Goal: Use online tool/utility: Utilize a website feature to perform a specific function

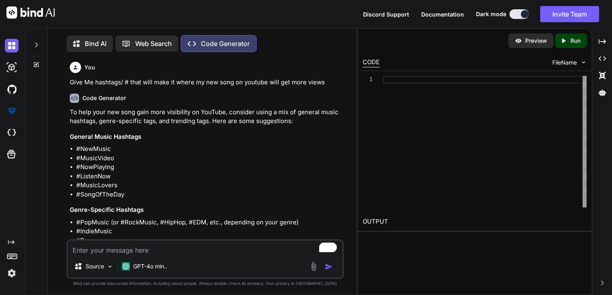
type textarea "x"
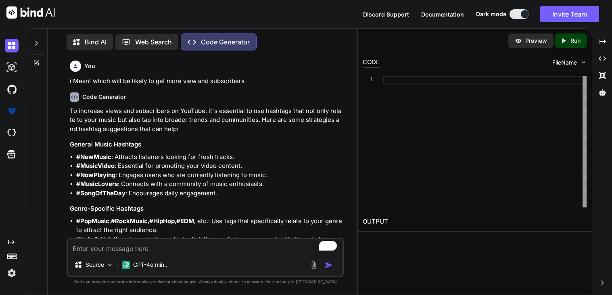
scroll to position [718, 0]
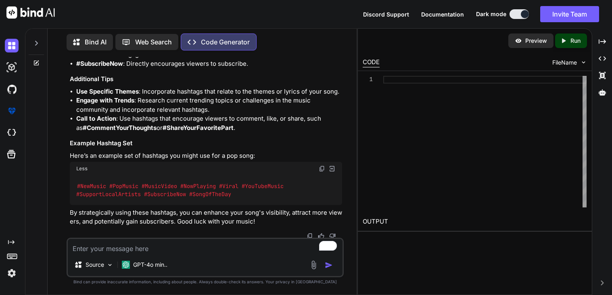
click at [244, 243] on textarea "To enrich screen reader interactions, please activate Accessibility in Grammarl…" at bounding box center [205, 246] width 275 height 15
click at [238, 247] on textarea "i just made a new song called I'm Falling make a one paragraph" at bounding box center [205, 246] width 275 height 15
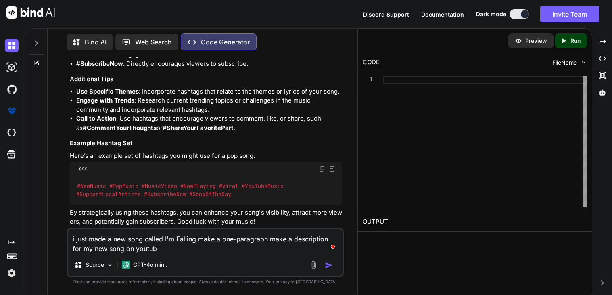
type textarea "i just made a new song called I'm Falling make a one-paragraph make a descripti…"
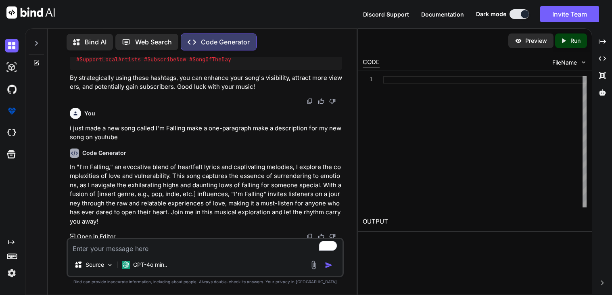
scroll to position [854, 0]
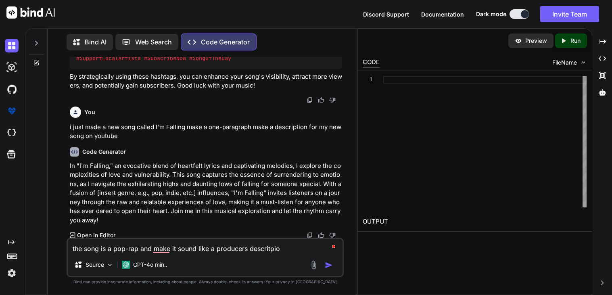
type textarea "the song is a pop-rap and make it sound like a producers descritpion"
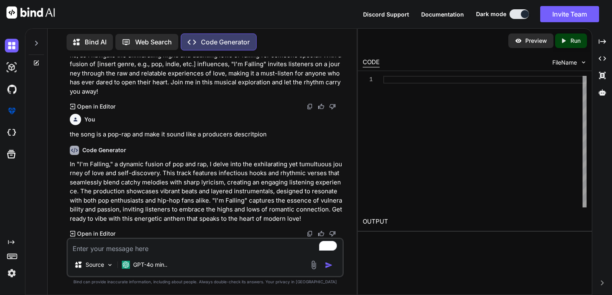
scroll to position [982, 0]
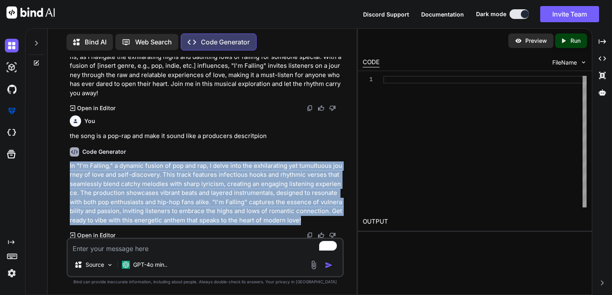
drag, startPoint x: 67, startPoint y: 166, endPoint x: 299, endPoint y: 220, distance: 238.1
click at [299, 220] on div "You Give Me hashtags/ # that will make it where my new song on youtube will get…" at bounding box center [205, 176] width 277 height 238
copy p "In "I'm Falling," a dynamic fusion of pop and rap, I delve into the exhilaratin…"
